Goal: Task Accomplishment & Management: Manage account settings

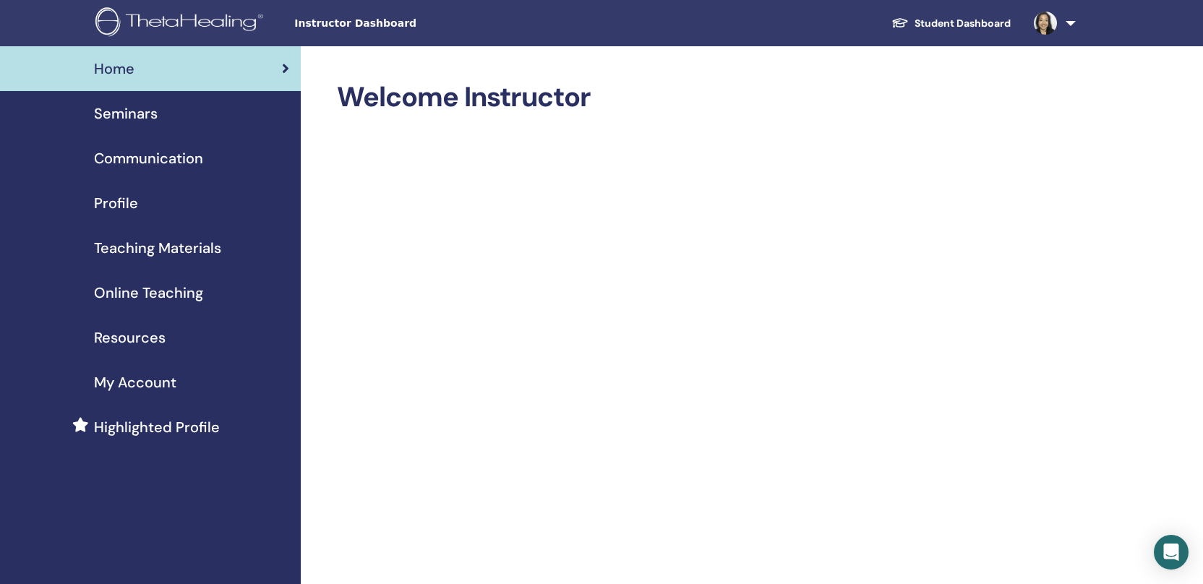
click at [135, 109] on span "Seminars" at bounding box center [126, 114] width 64 height 22
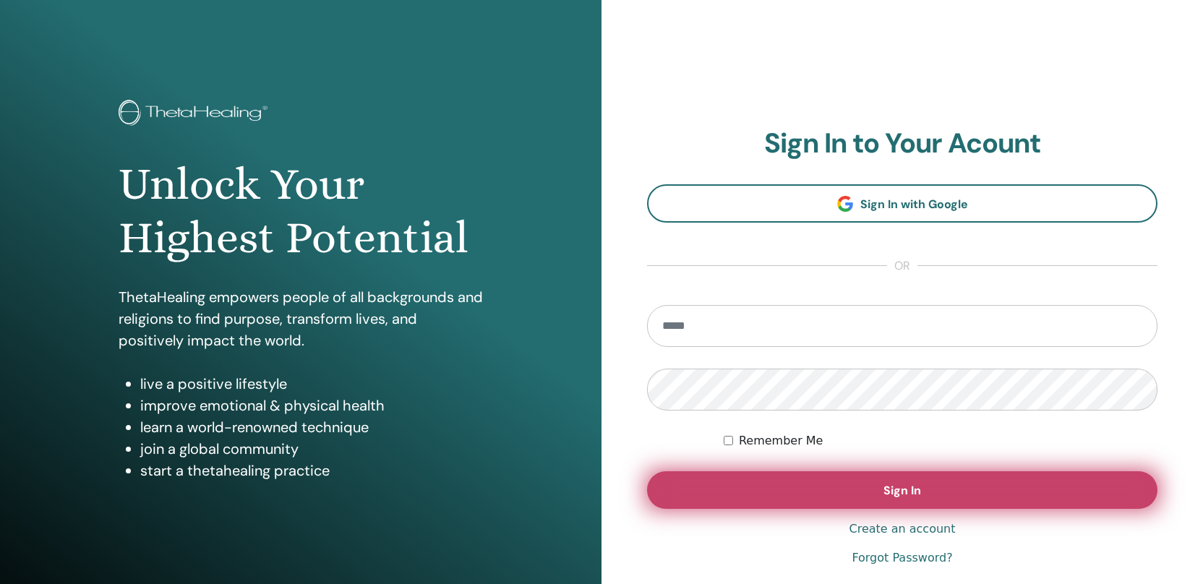
type input "**********"
click at [895, 491] on span "Sign In" at bounding box center [902, 490] width 38 height 15
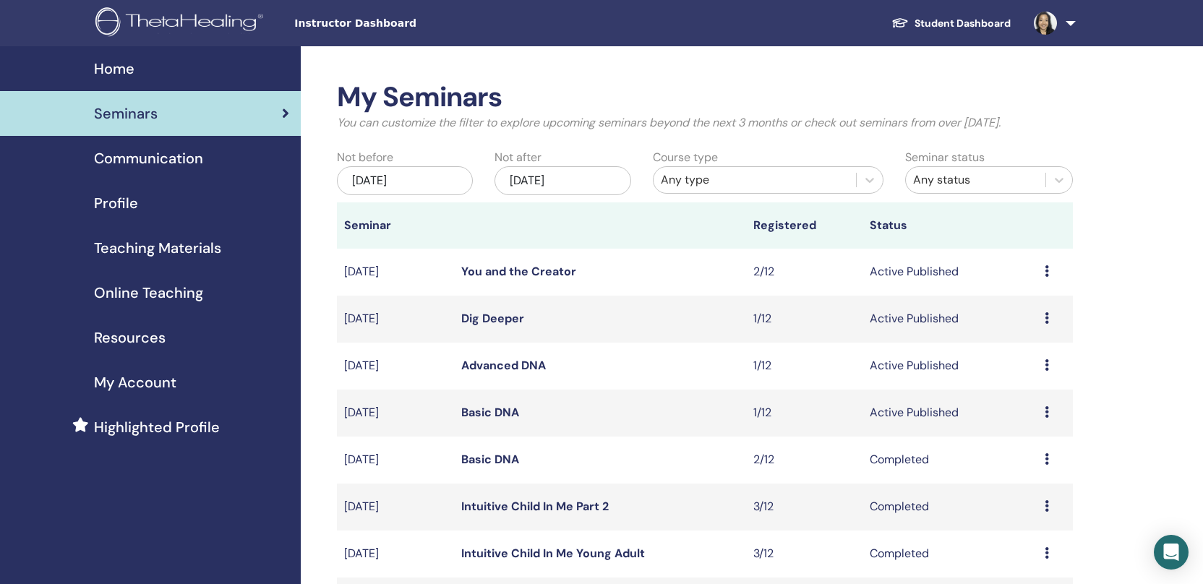
click at [585, 177] on div "Nov/12, 2025" at bounding box center [562, 180] width 136 height 29
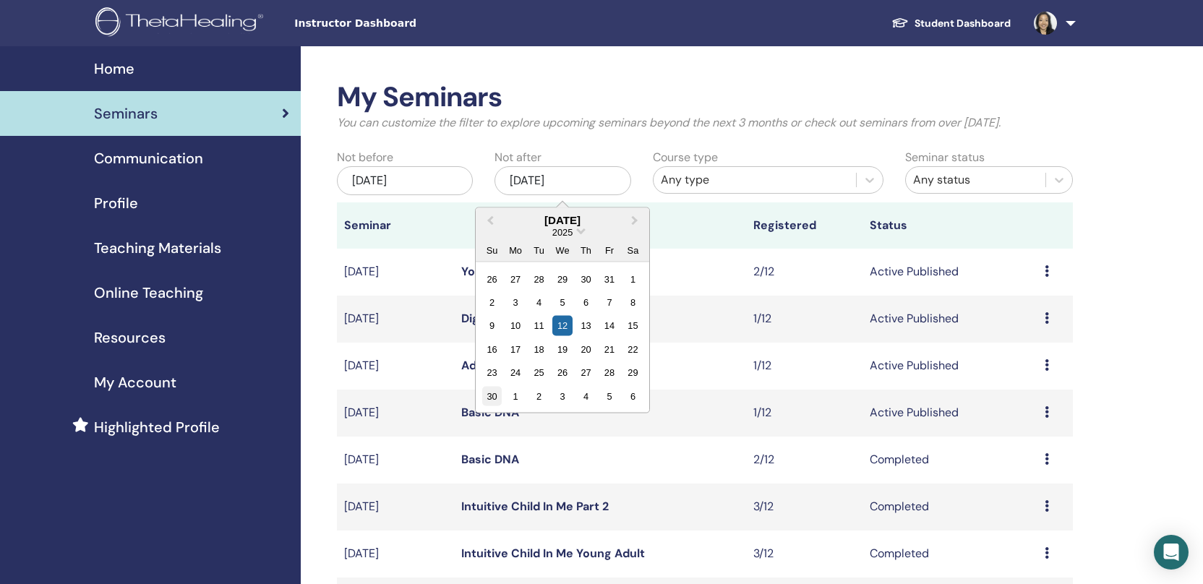
click at [496, 393] on div "30" at bounding box center [492, 396] width 20 height 20
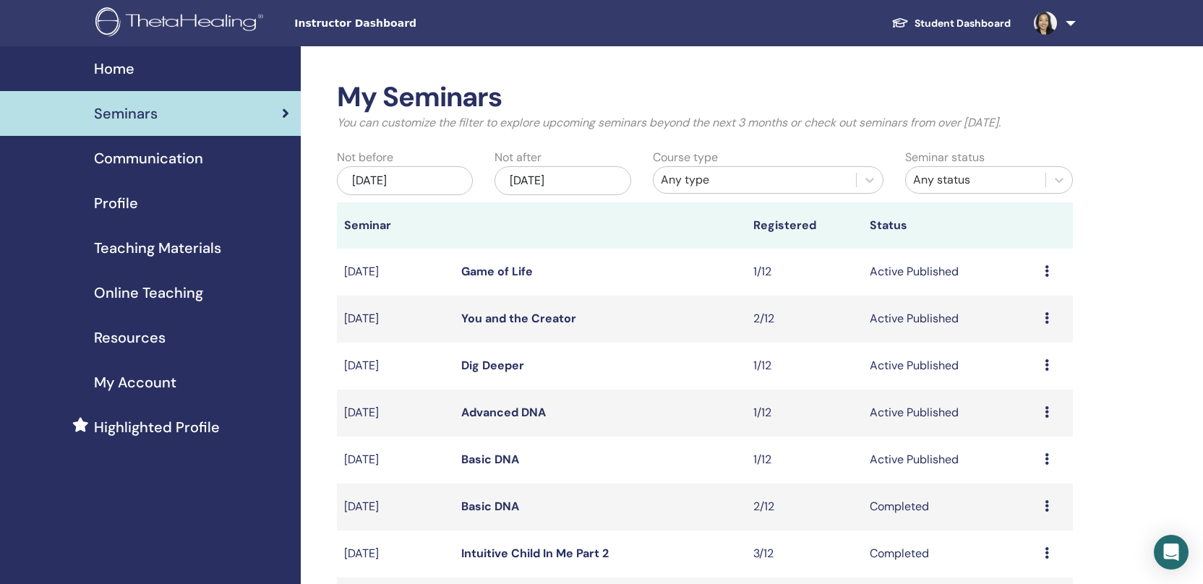
click at [523, 268] on link "Game of Life" at bounding box center [497, 271] width 72 height 15
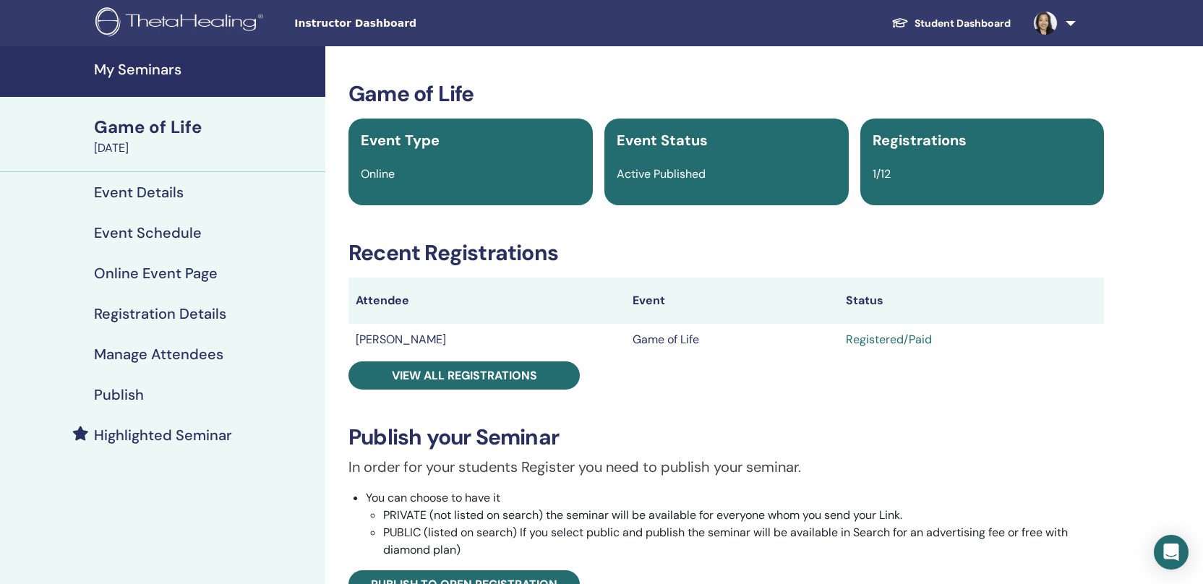
click at [125, 392] on h4 "Publish" at bounding box center [119, 394] width 50 height 17
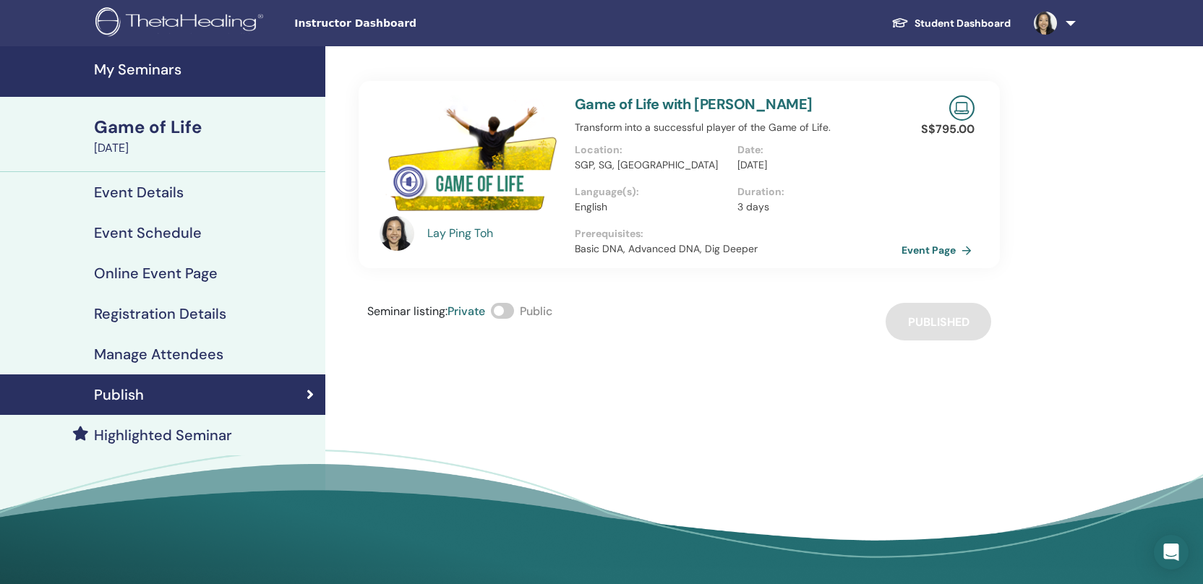
click at [908, 257] on link "Event Page" at bounding box center [939, 250] width 76 height 22
